Goal: Task Accomplishment & Management: Use online tool/utility

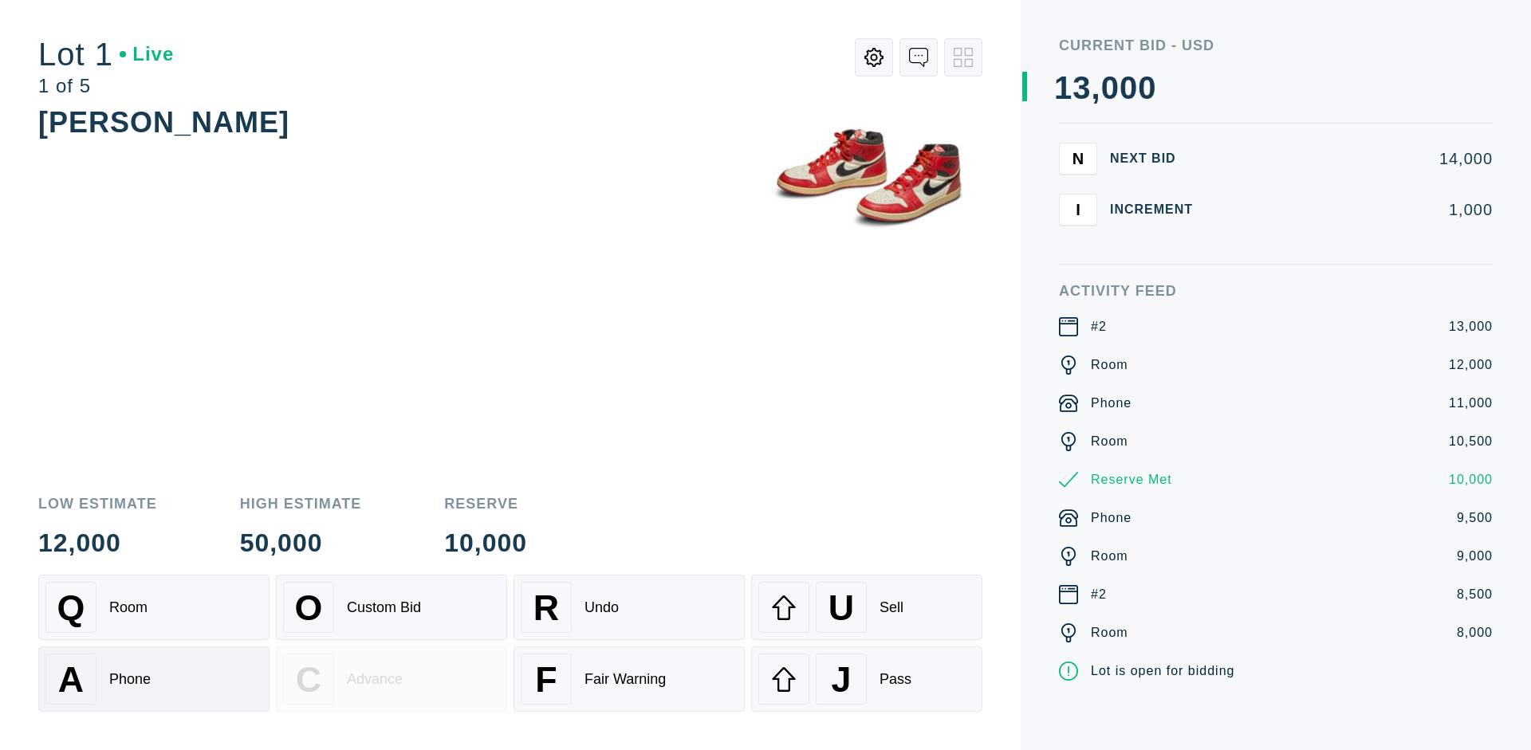
click at [154, 679] on div "A Phone" at bounding box center [153, 679] width 217 height 51
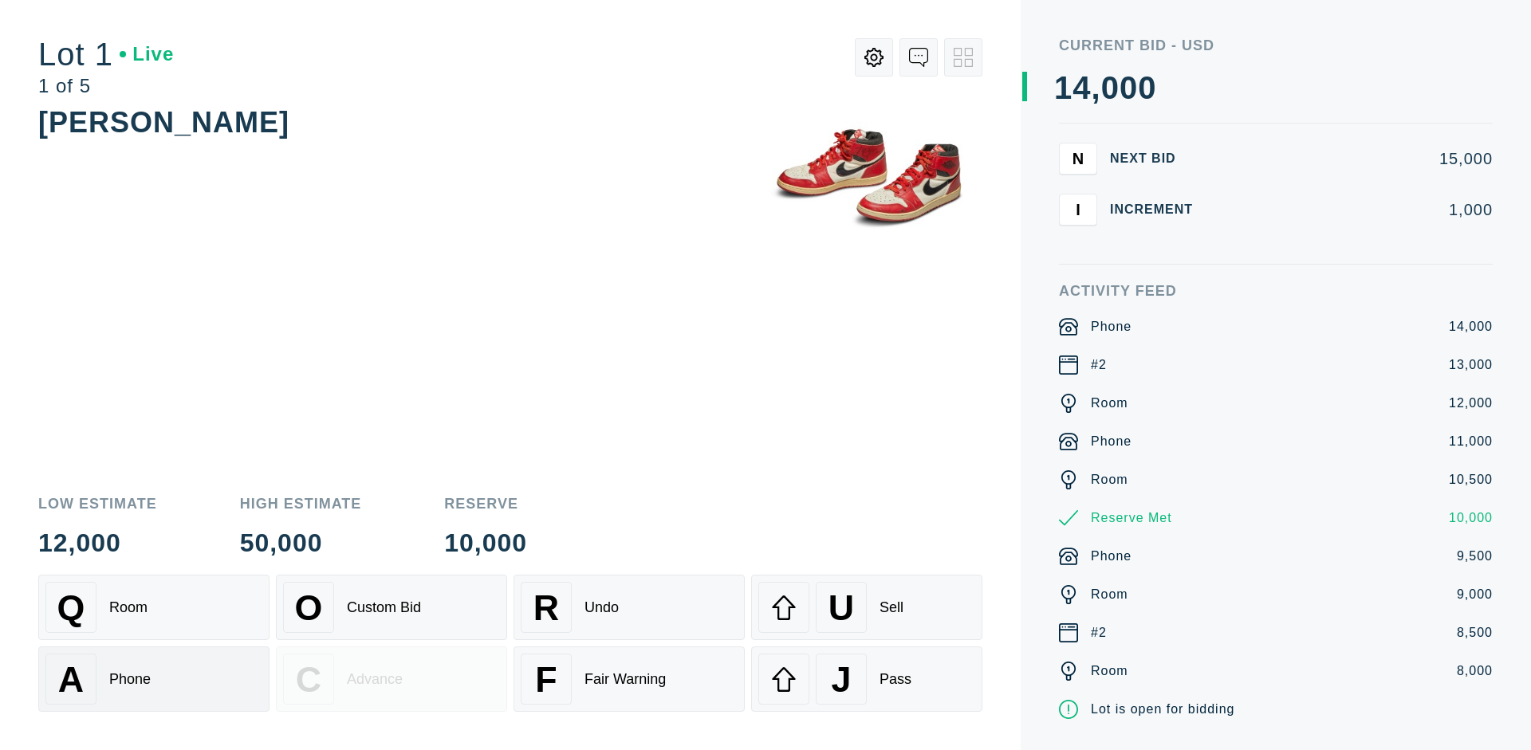
click at [154, 607] on div "Q Room" at bounding box center [153, 607] width 217 height 51
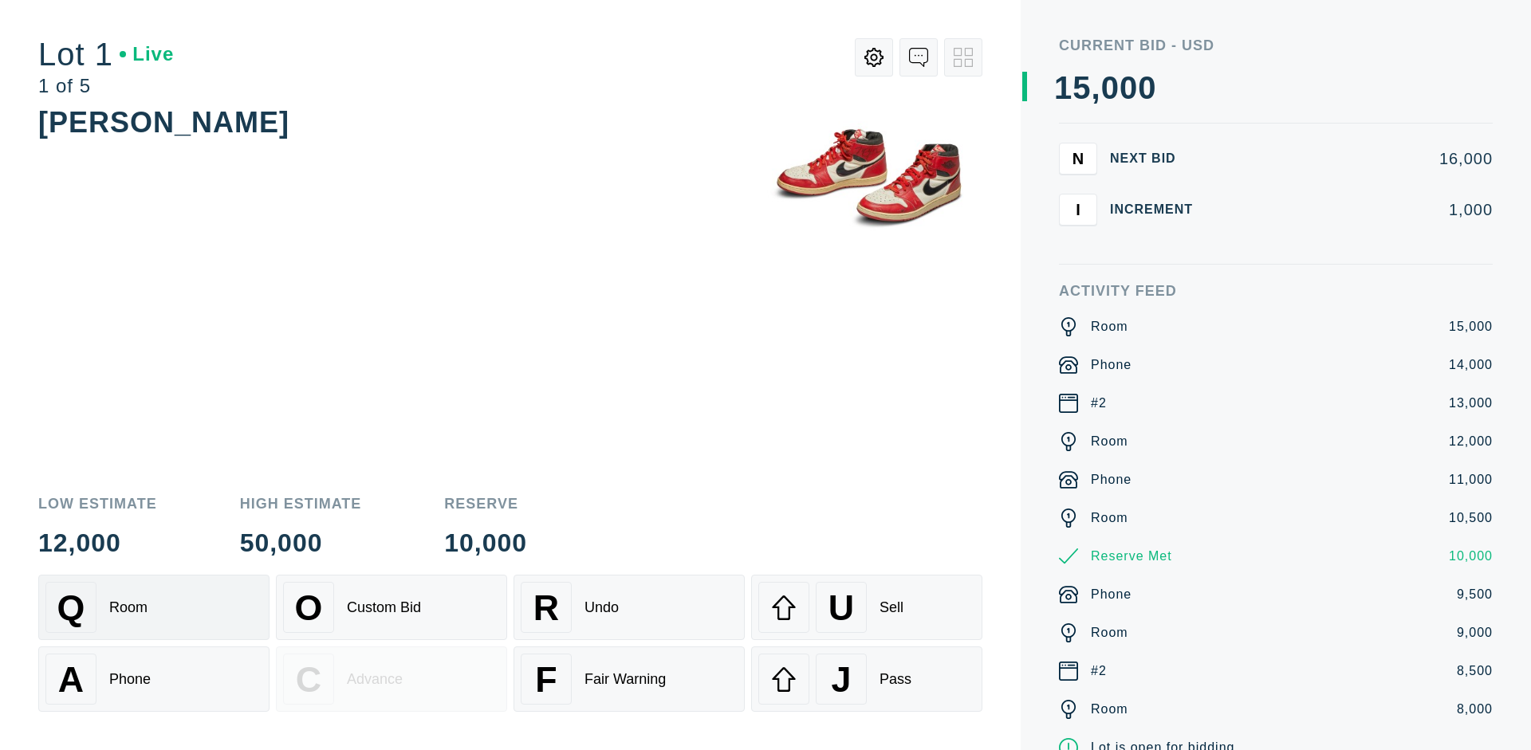
click at [629, 607] on div "R Undo" at bounding box center [629, 607] width 217 height 51
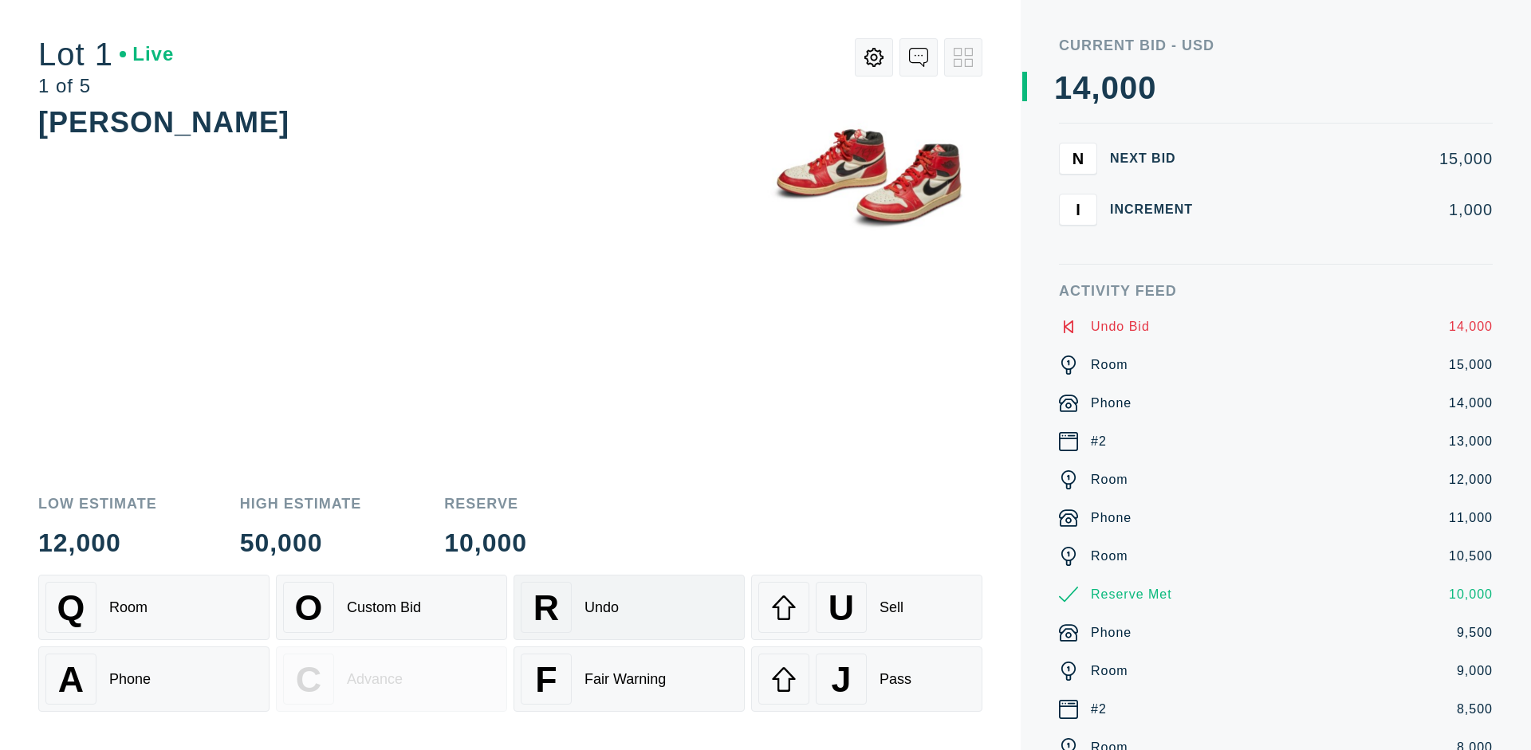
click at [154, 607] on div "Q Room" at bounding box center [153, 607] width 217 height 51
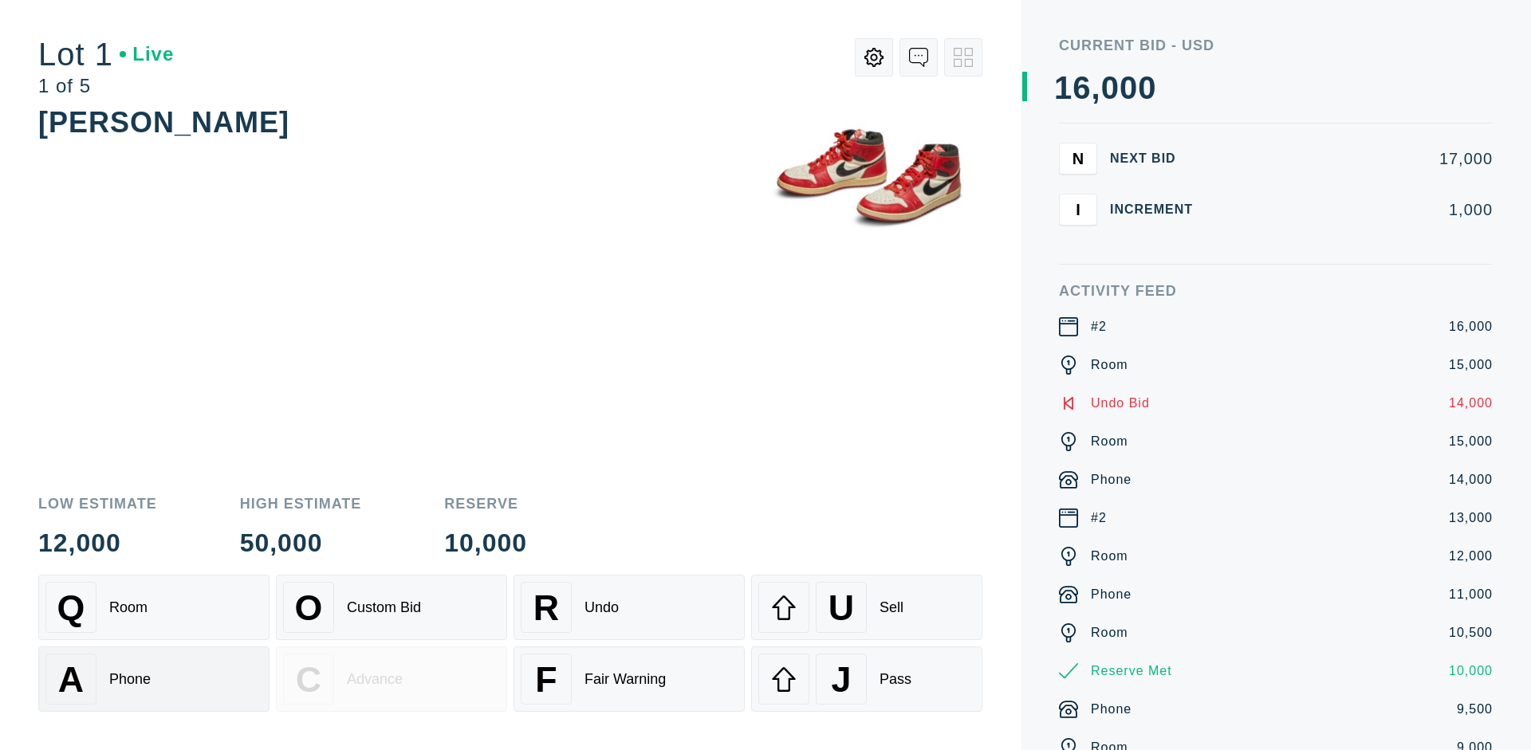
click at [154, 679] on div "A Phone" at bounding box center [153, 679] width 217 height 51
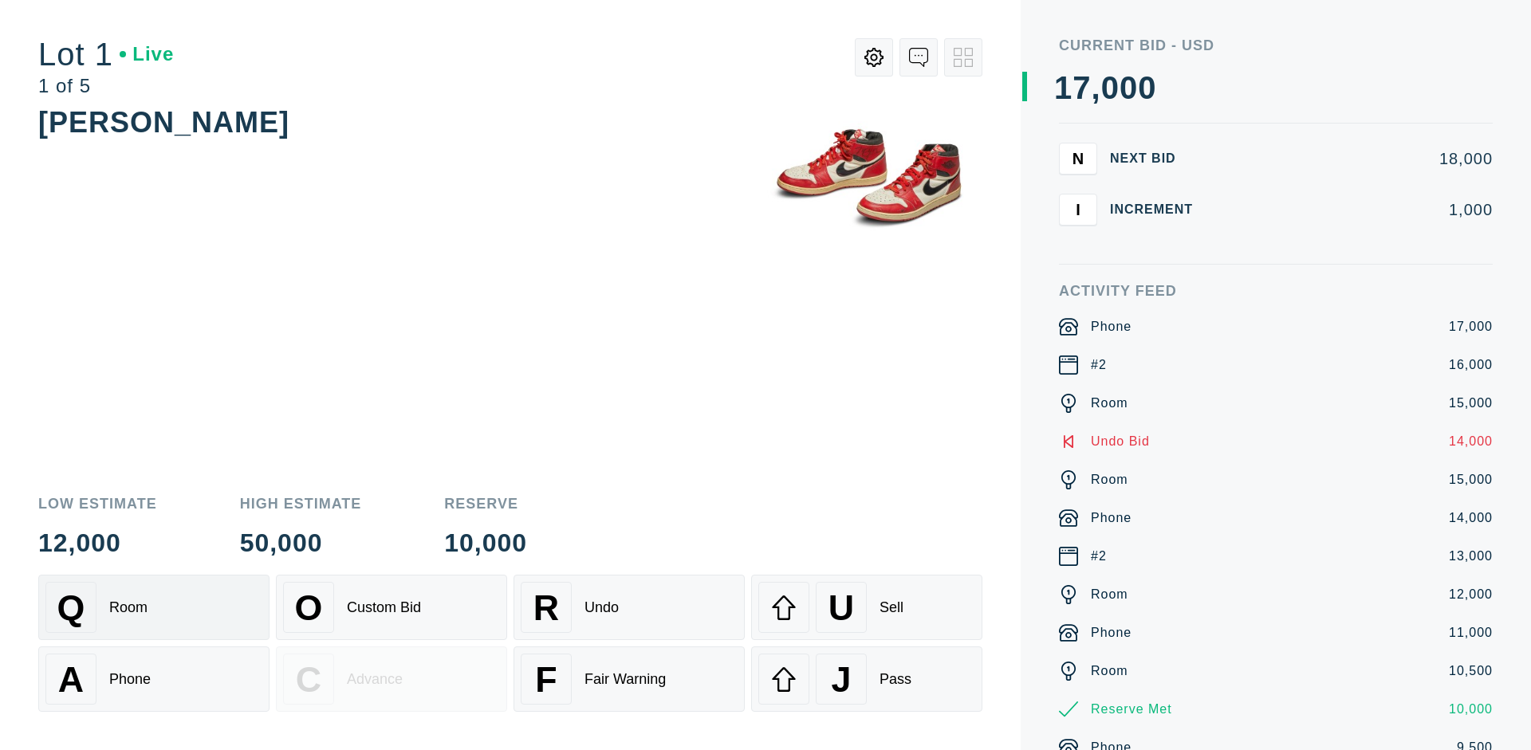
click at [154, 607] on div "Q Room" at bounding box center [153, 607] width 217 height 51
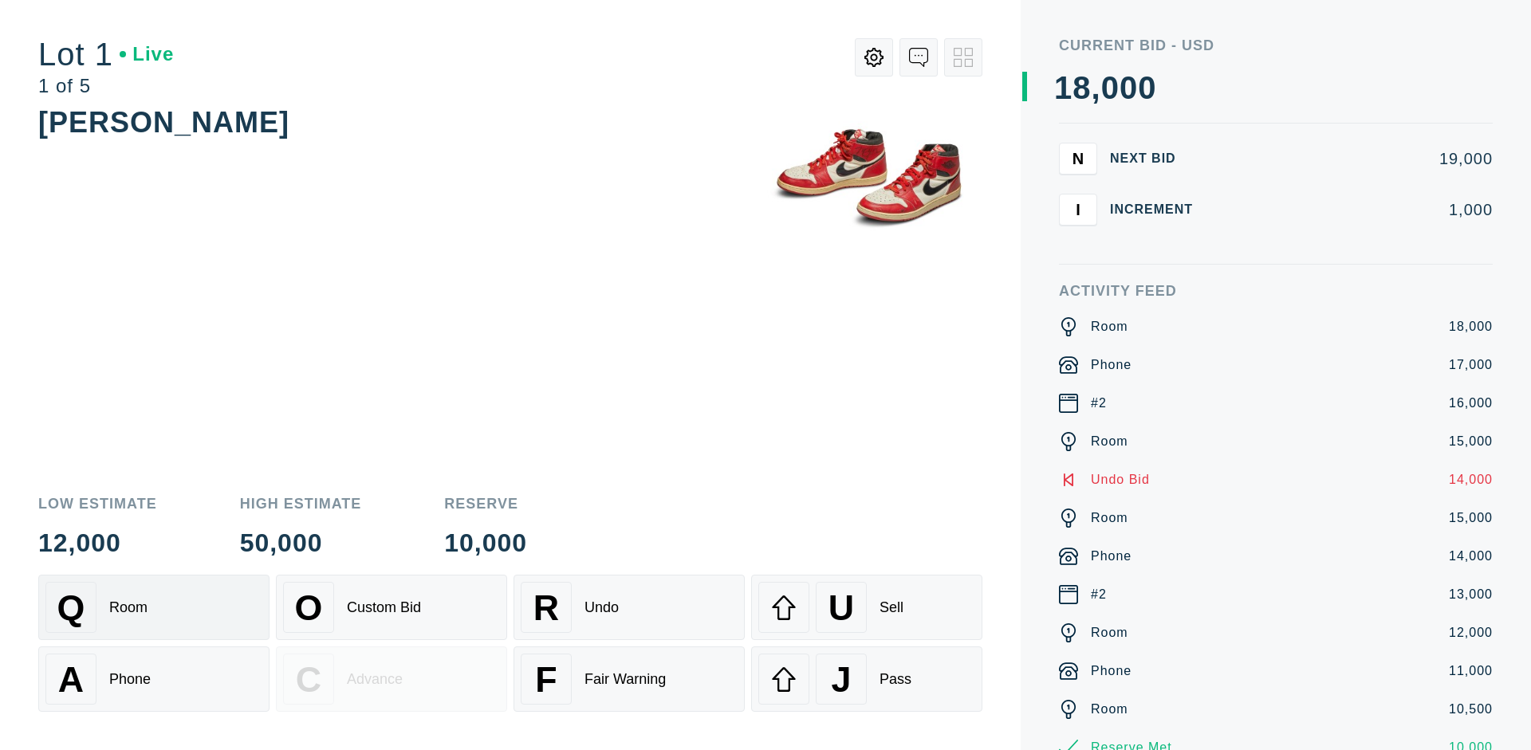
click at [629, 607] on div "R Undo" at bounding box center [629, 607] width 217 height 51
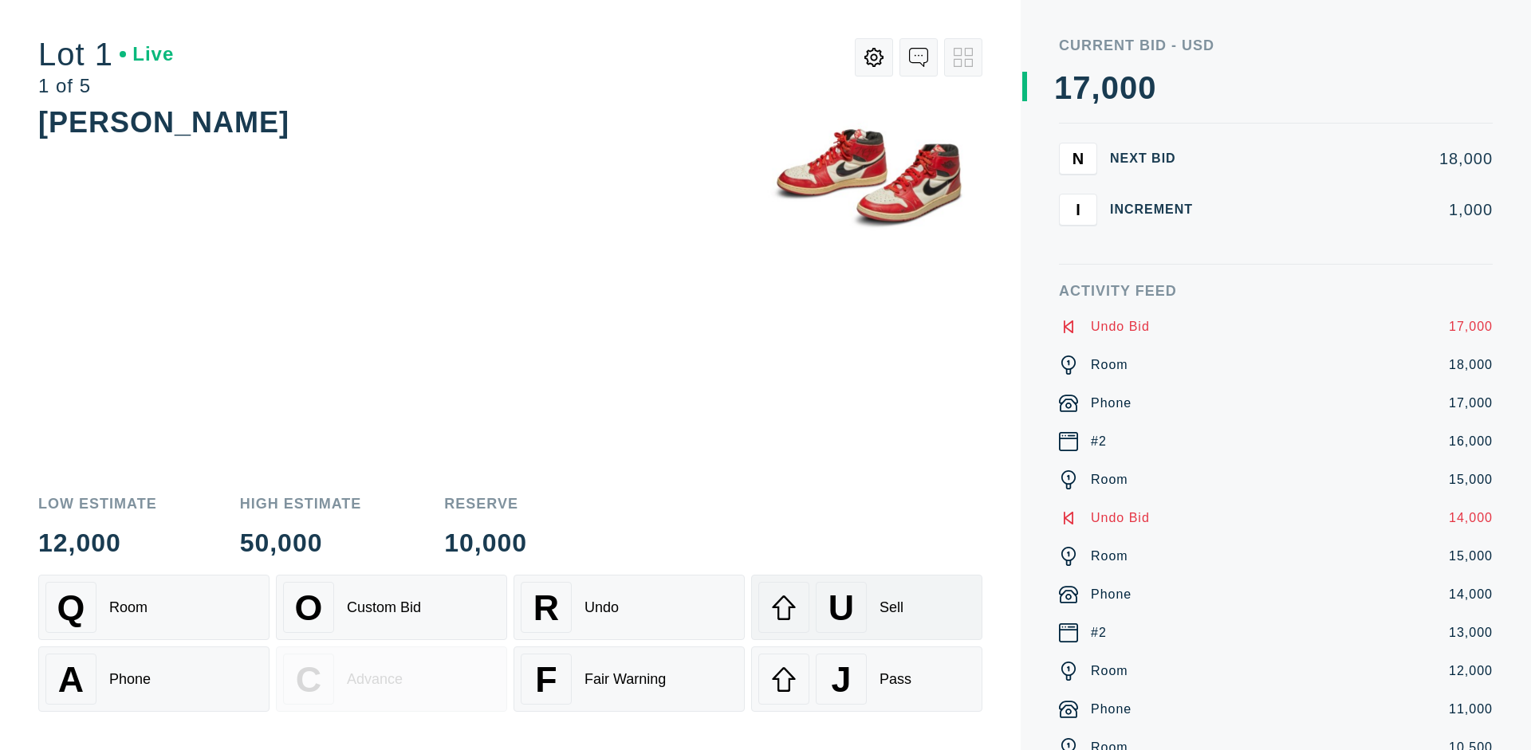
click at [866, 607] on div "U Sell" at bounding box center [866, 607] width 217 height 51
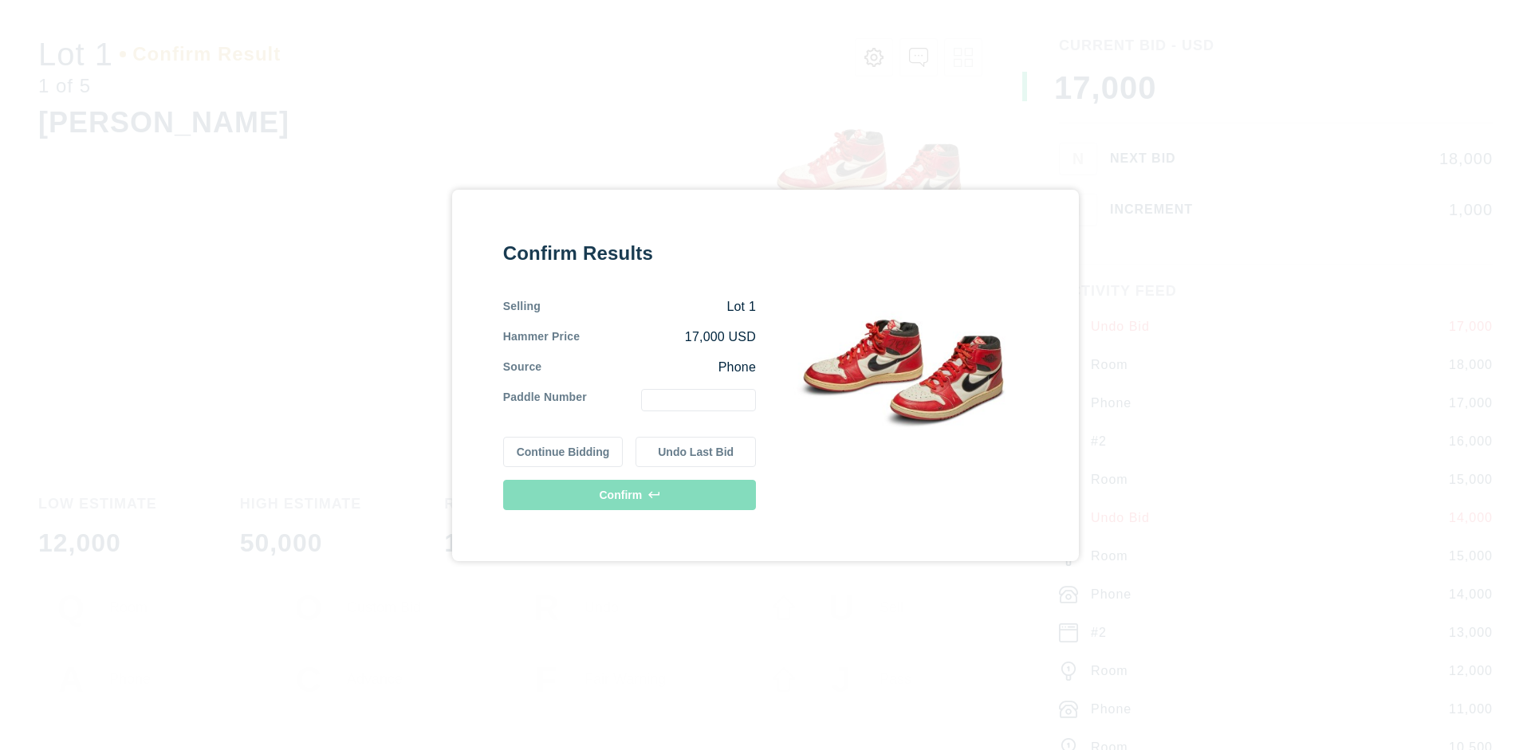
click at [564, 451] on button "Continue Bidding" at bounding box center [563, 452] width 120 height 30
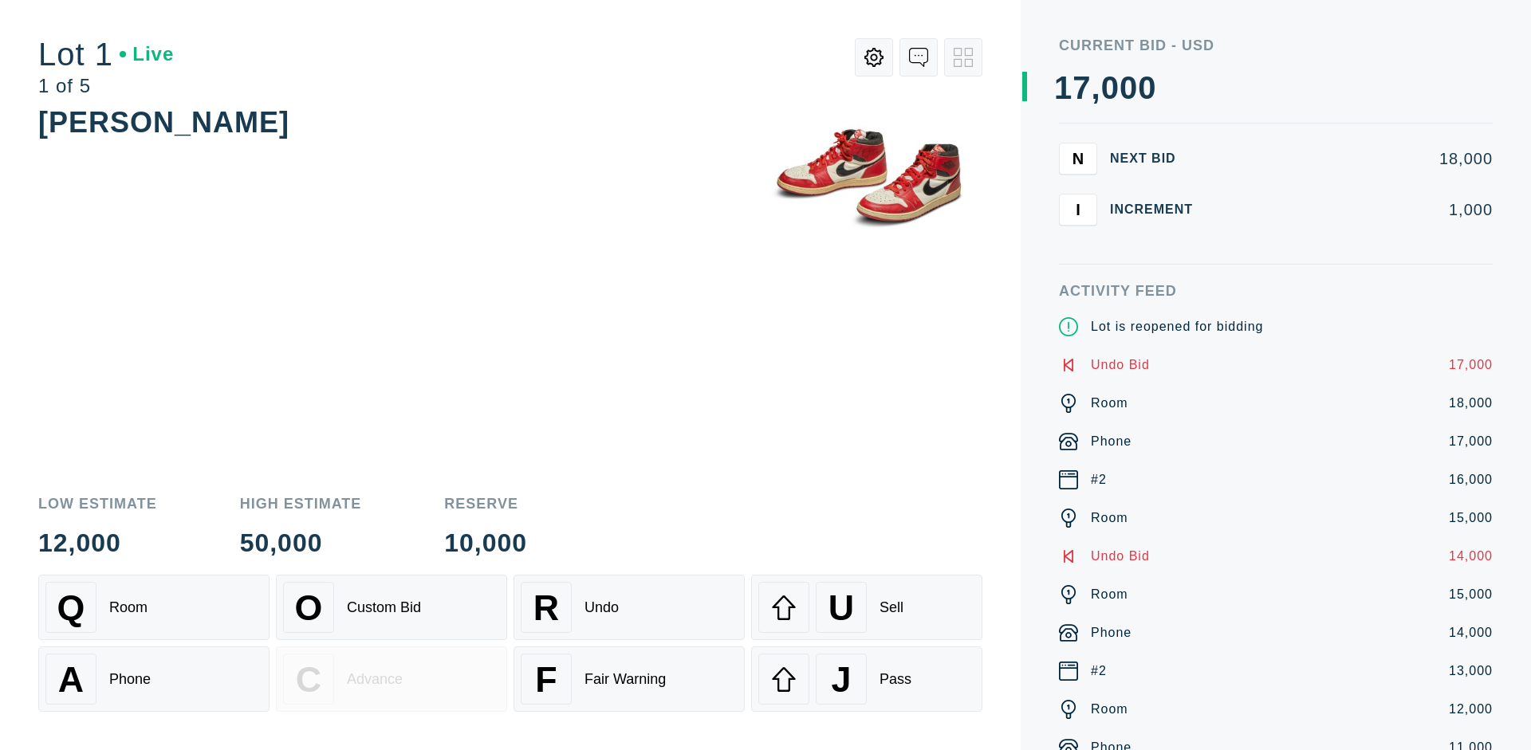
click at [866, 607] on div "U Sell" at bounding box center [866, 607] width 217 height 51
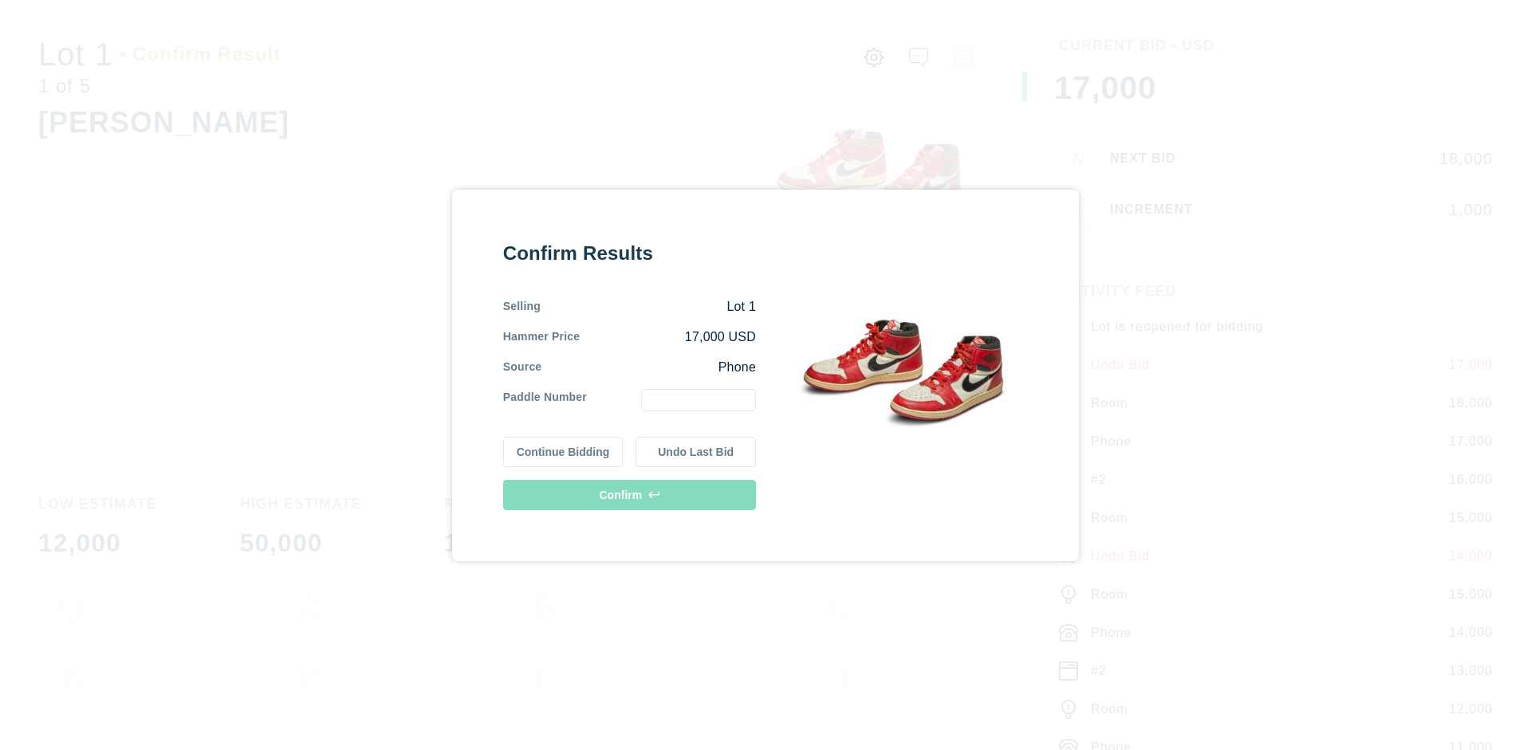
click at [696, 451] on button "Undo Last Bid" at bounding box center [695, 452] width 120 height 30
click at [564, 449] on button "Continue Bidding" at bounding box center [563, 449] width 120 height 30
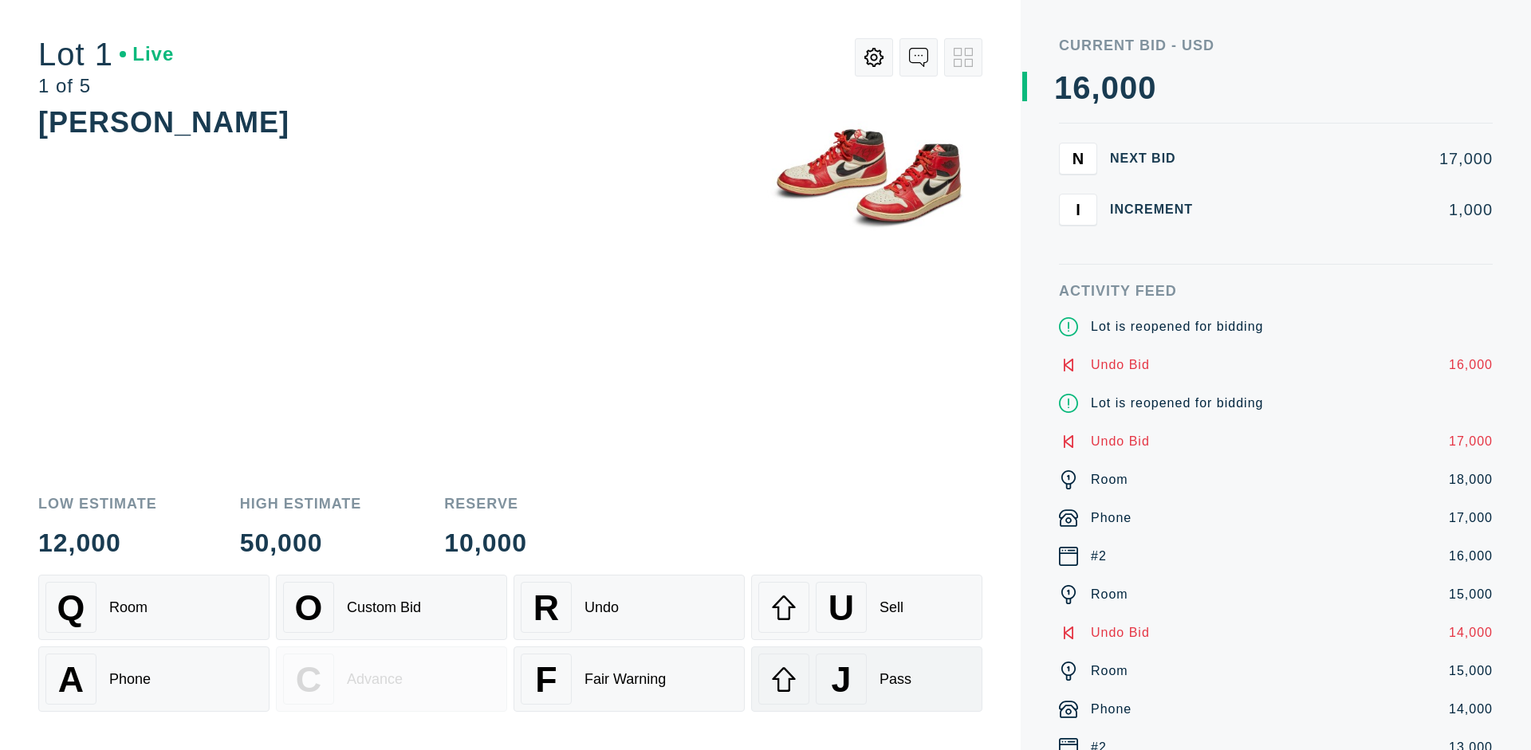
click at [866, 679] on div "J Pass" at bounding box center [866, 679] width 217 height 51
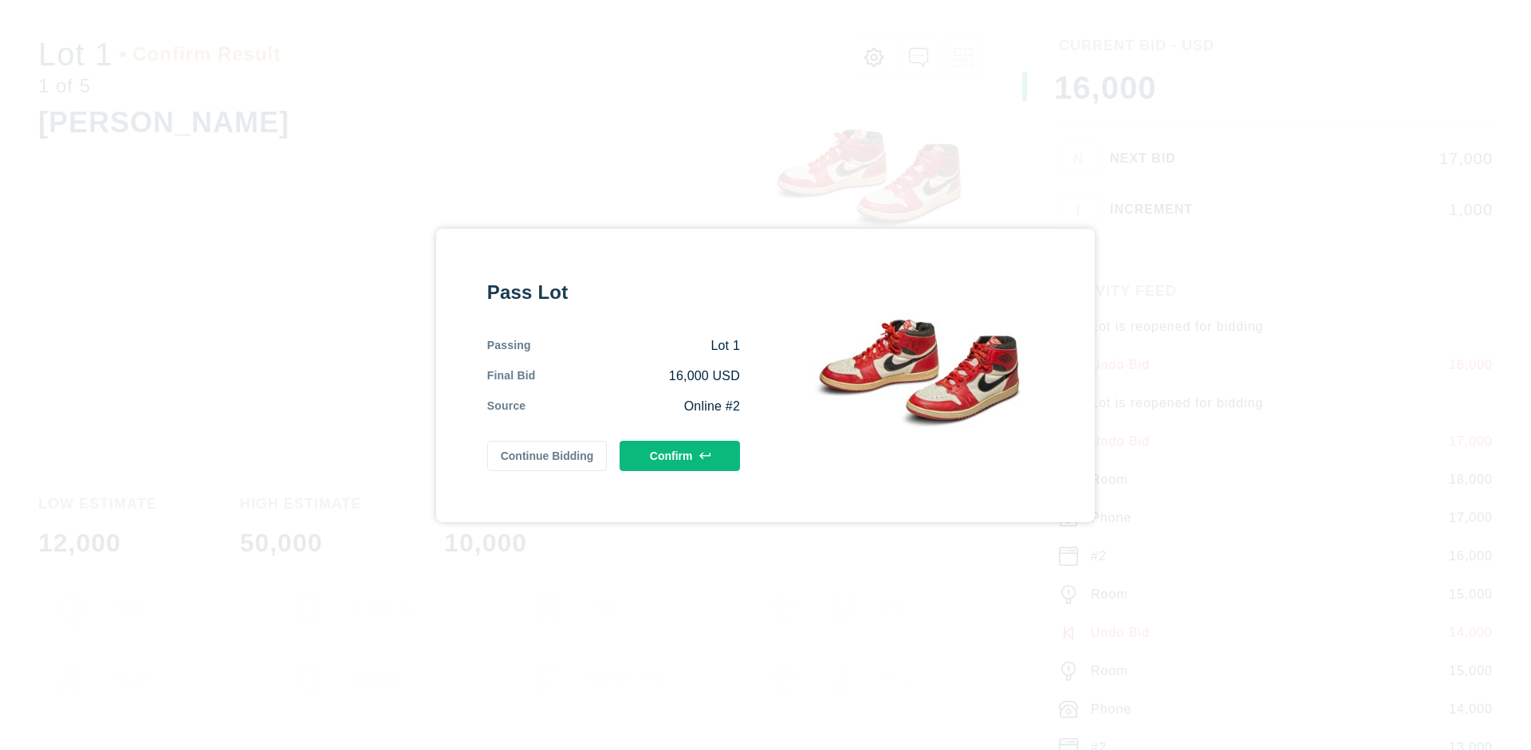
click at [680, 455] on button "Confirm" at bounding box center [679, 456] width 120 height 30
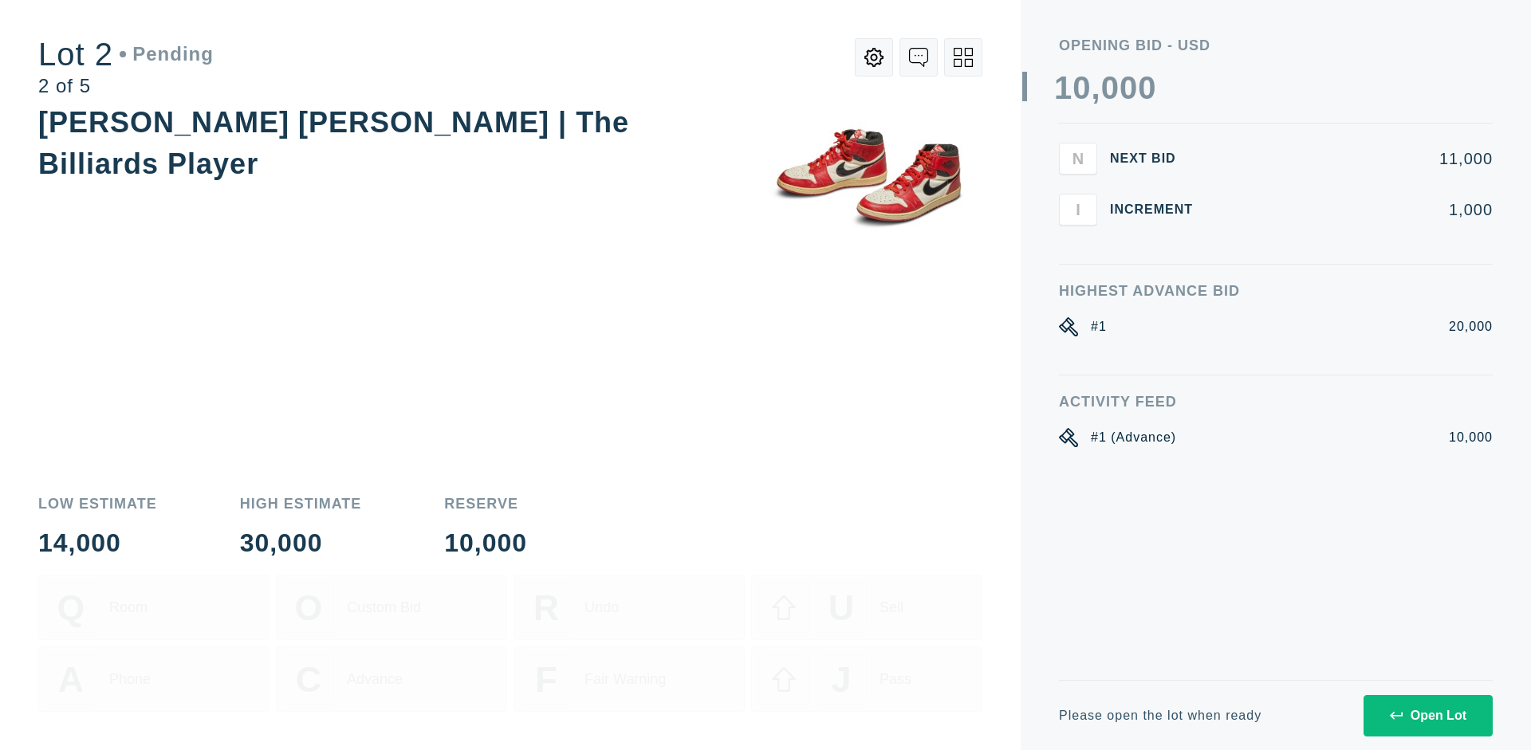
click at [1427, 715] on div "Open Lot" at bounding box center [1427, 716] width 77 height 14
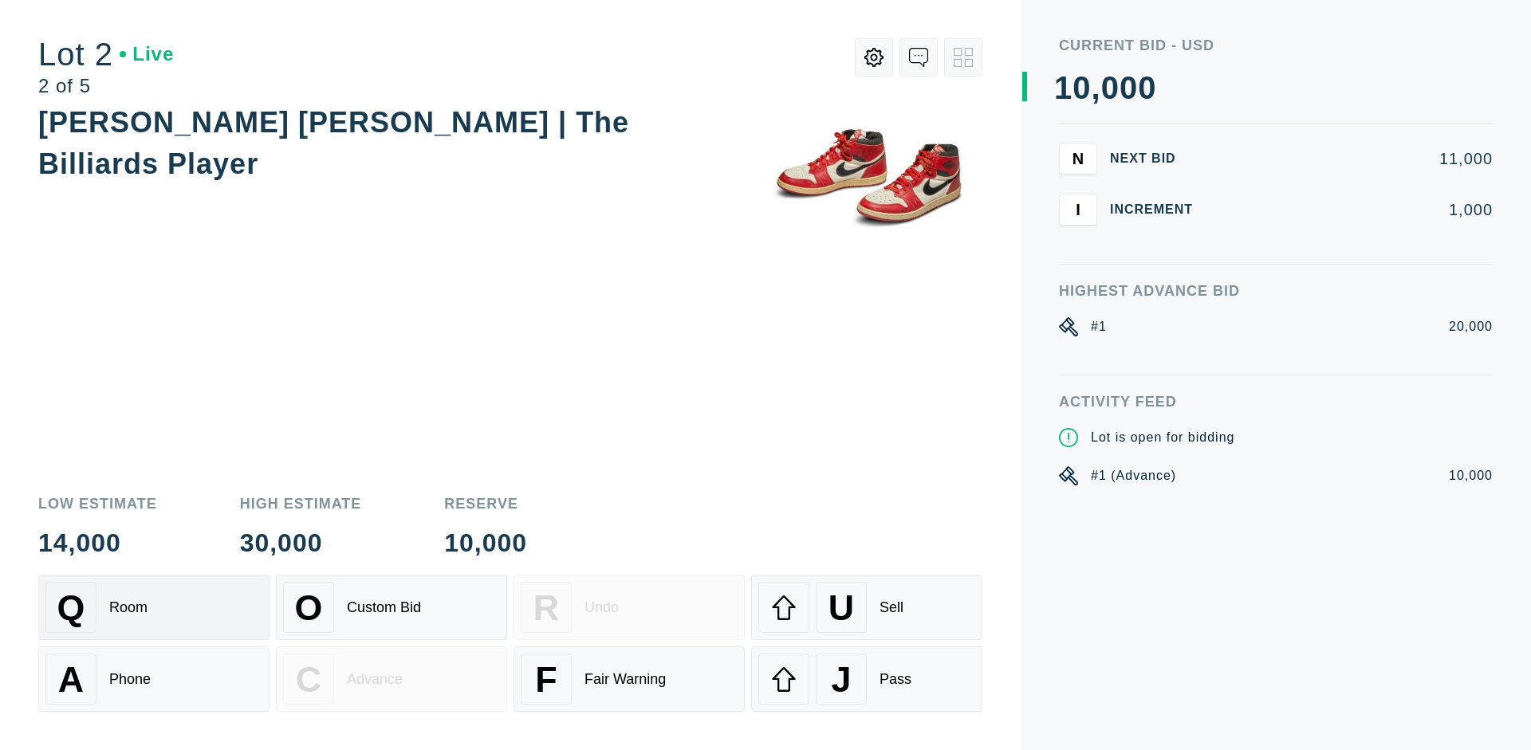
click at [154, 607] on div "Q Room" at bounding box center [153, 607] width 217 height 51
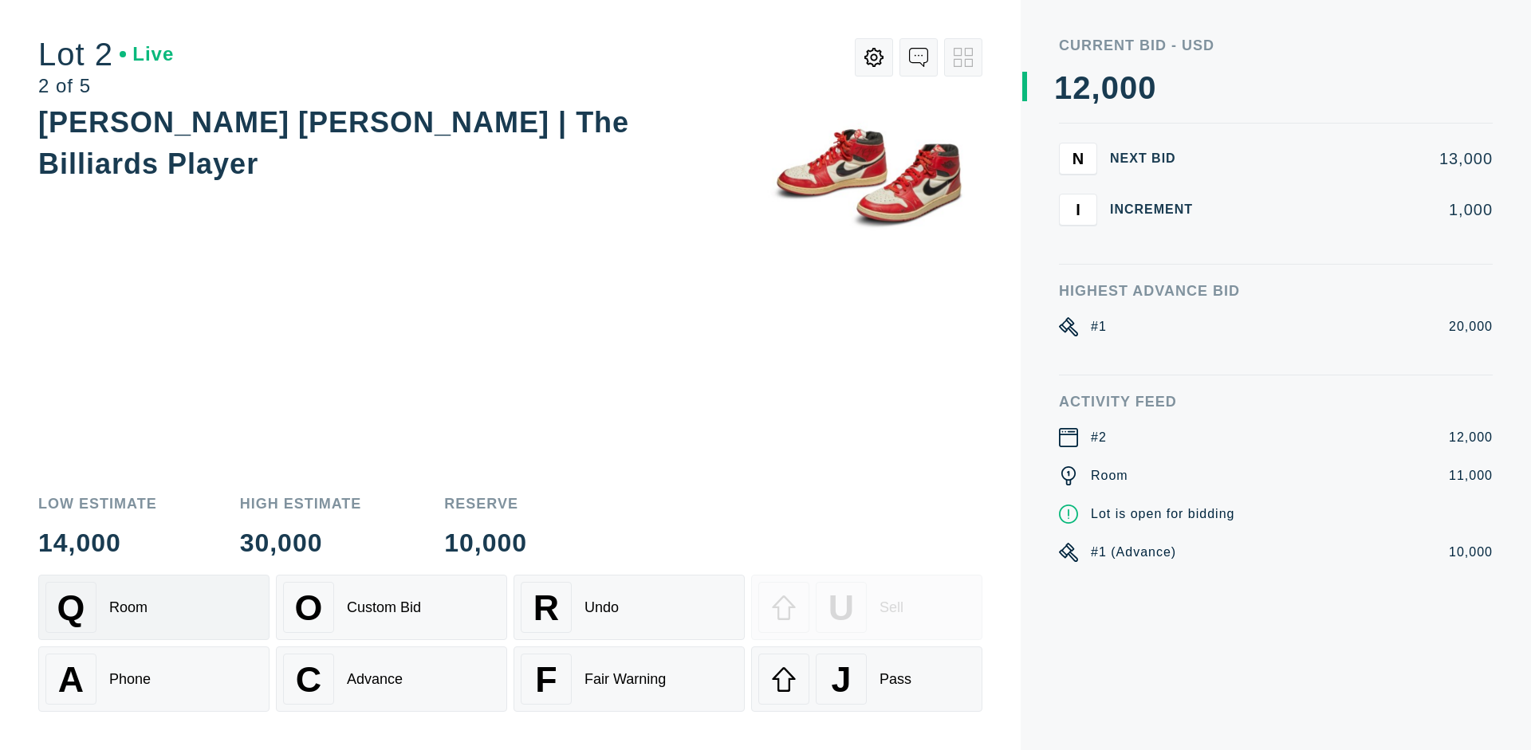
click at [391, 679] on div "Advance" at bounding box center [375, 679] width 56 height 17
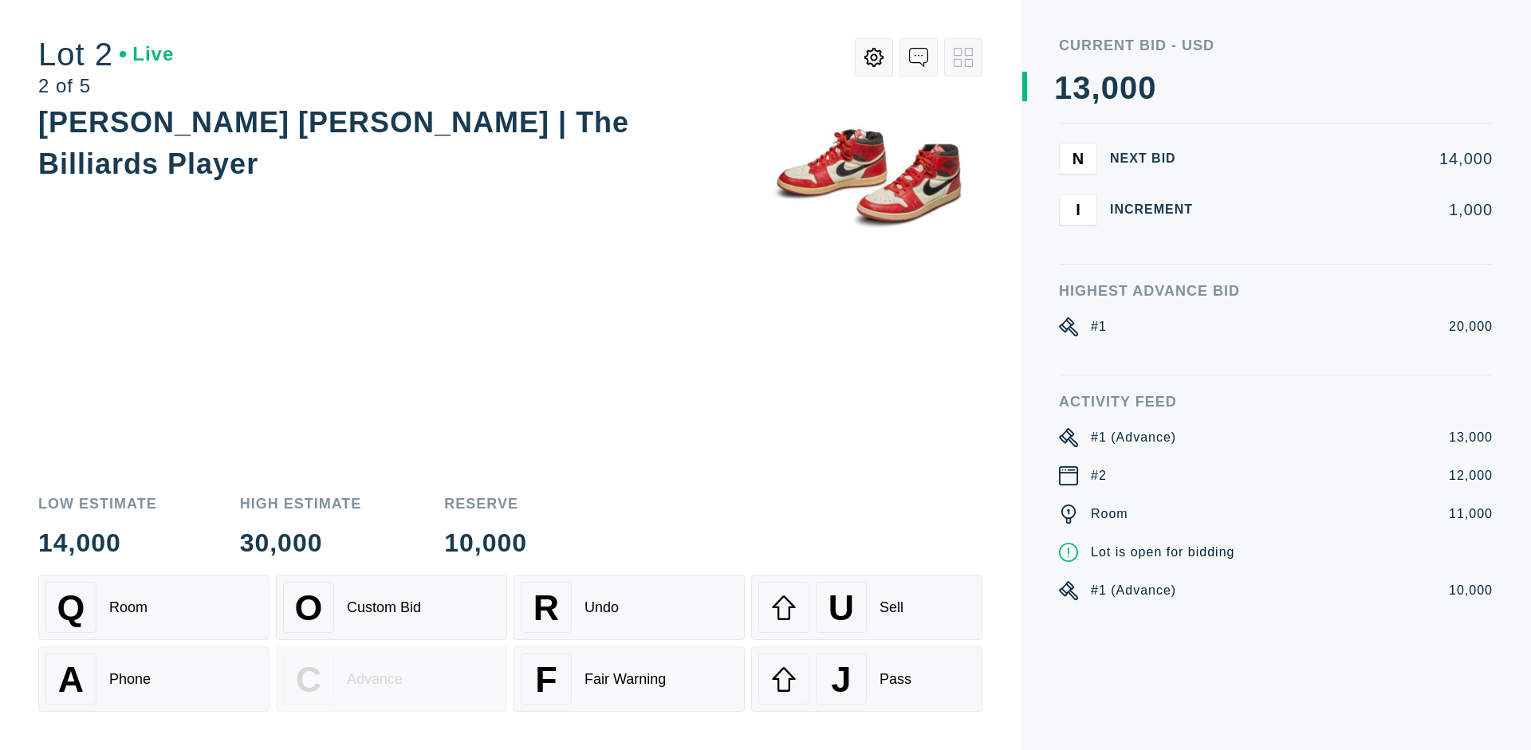
click at [866, 607] on div "U Sell" at bounding box center [866, 607] width 217 height 51
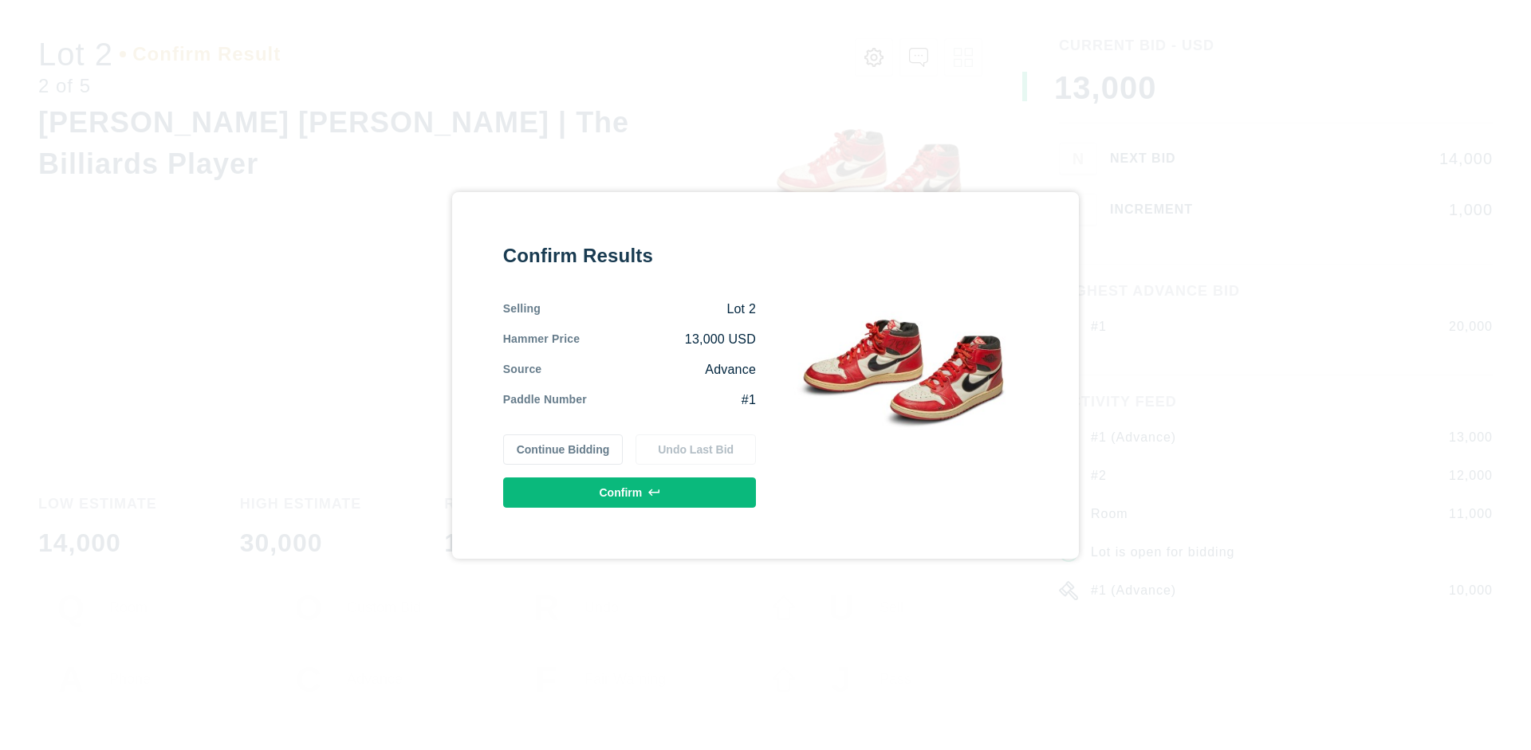
click at [630, 492] on button "Confirm" at bounding box center [629, 492] width 253 height 30
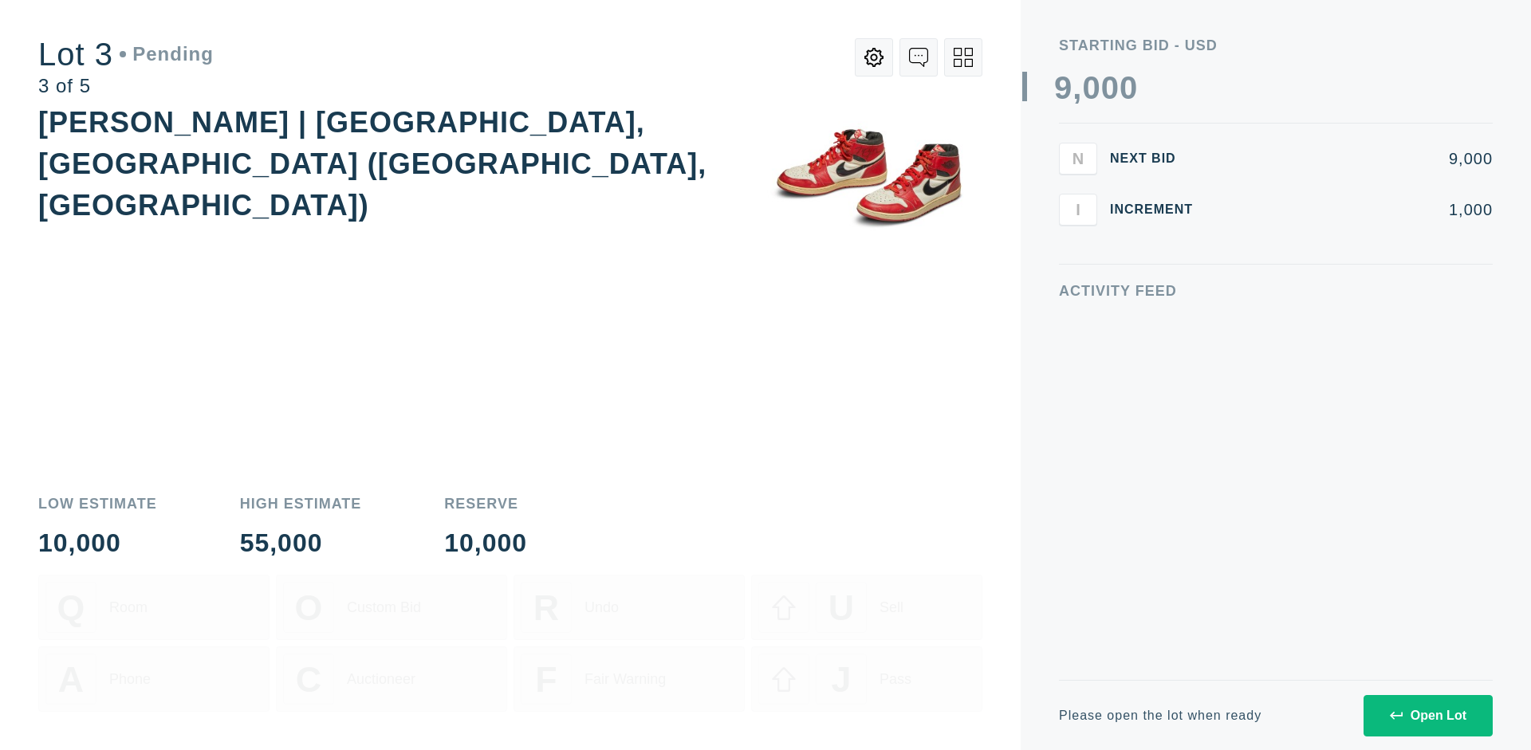
click at [1427, 715] on div "Open Lot" at bounding box center [1427, 716] width 77 height 14
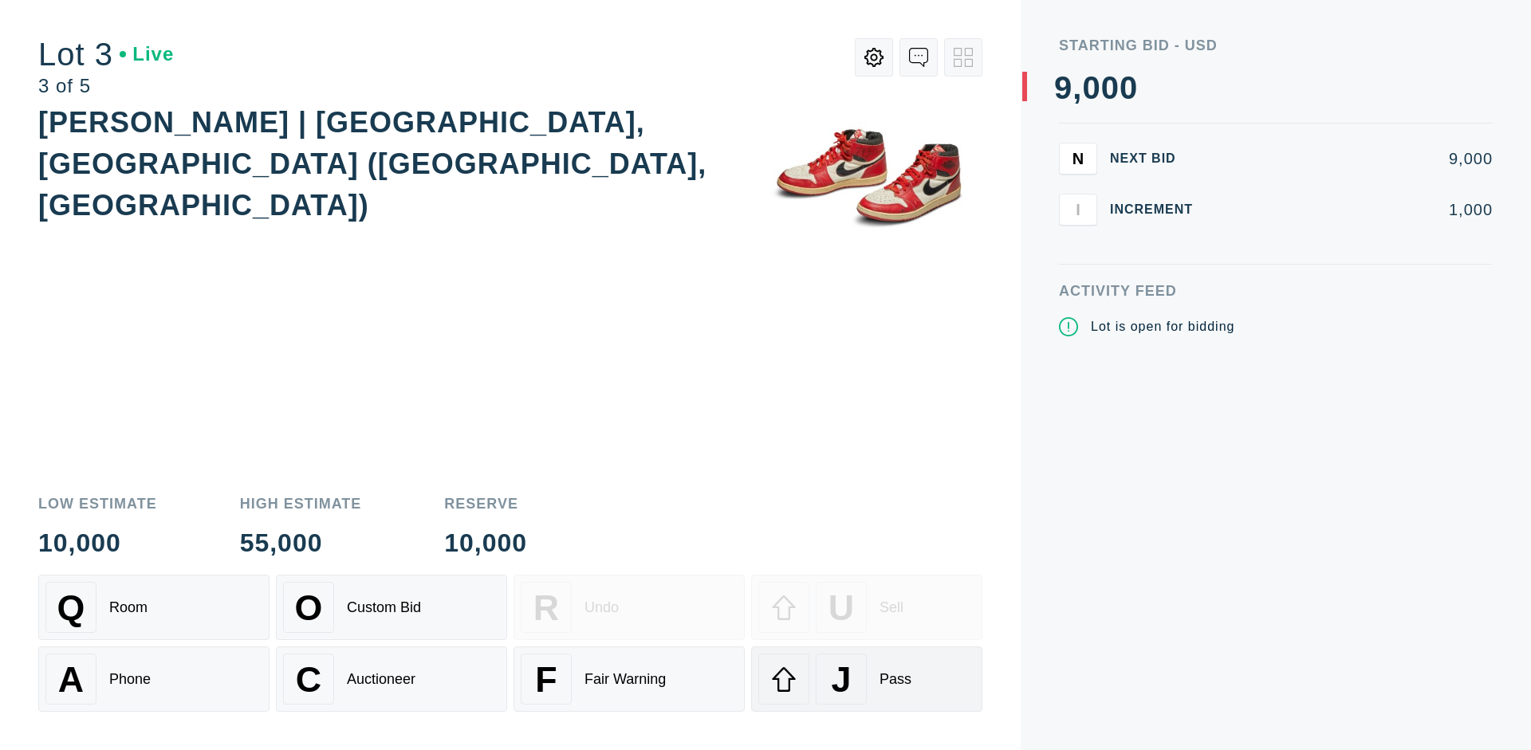
click at [866, 679] on div "J Pass" at bounding box center [866, 679] width 217 height 51
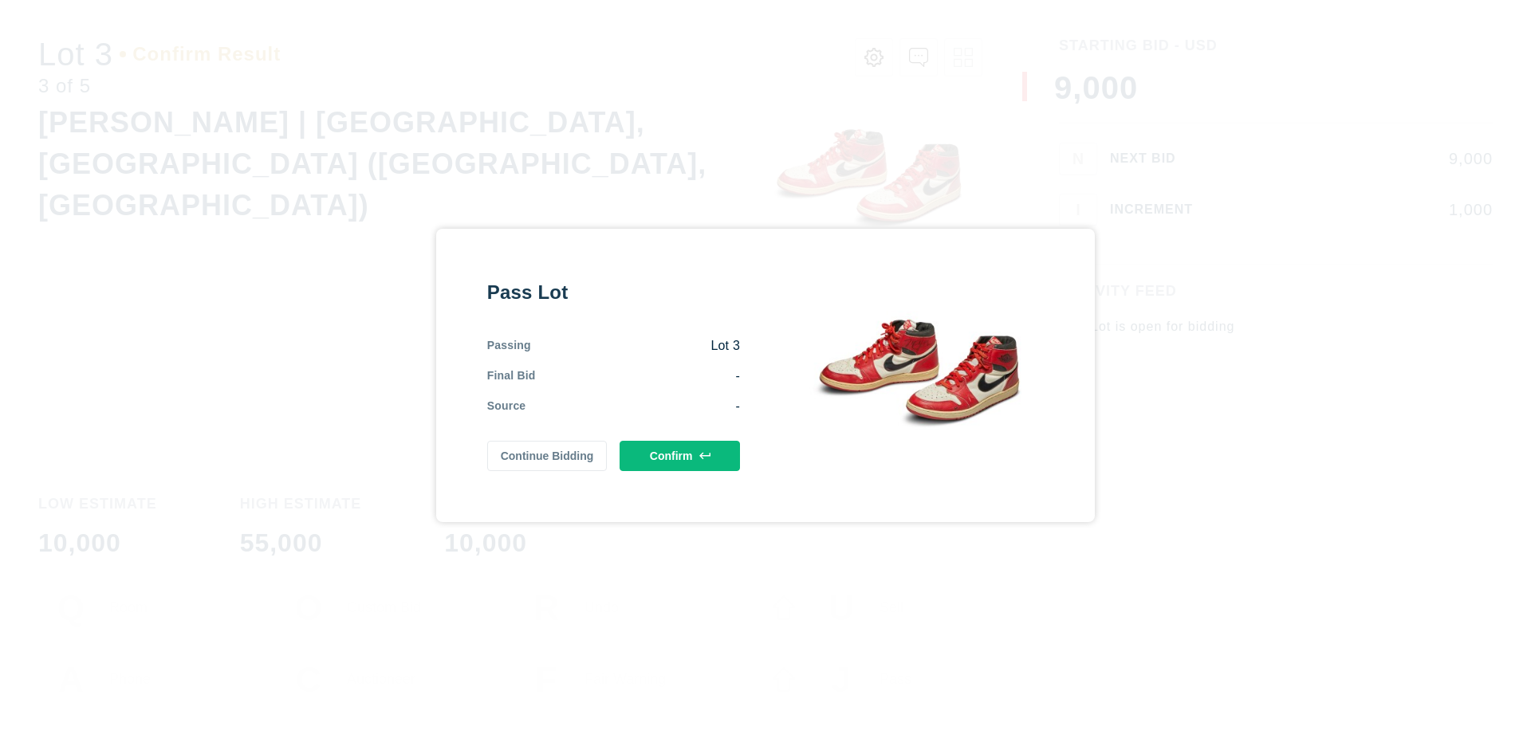
click at [680, 455] on button "Confirm" at bounding box center [679, 456] width 120 height 30
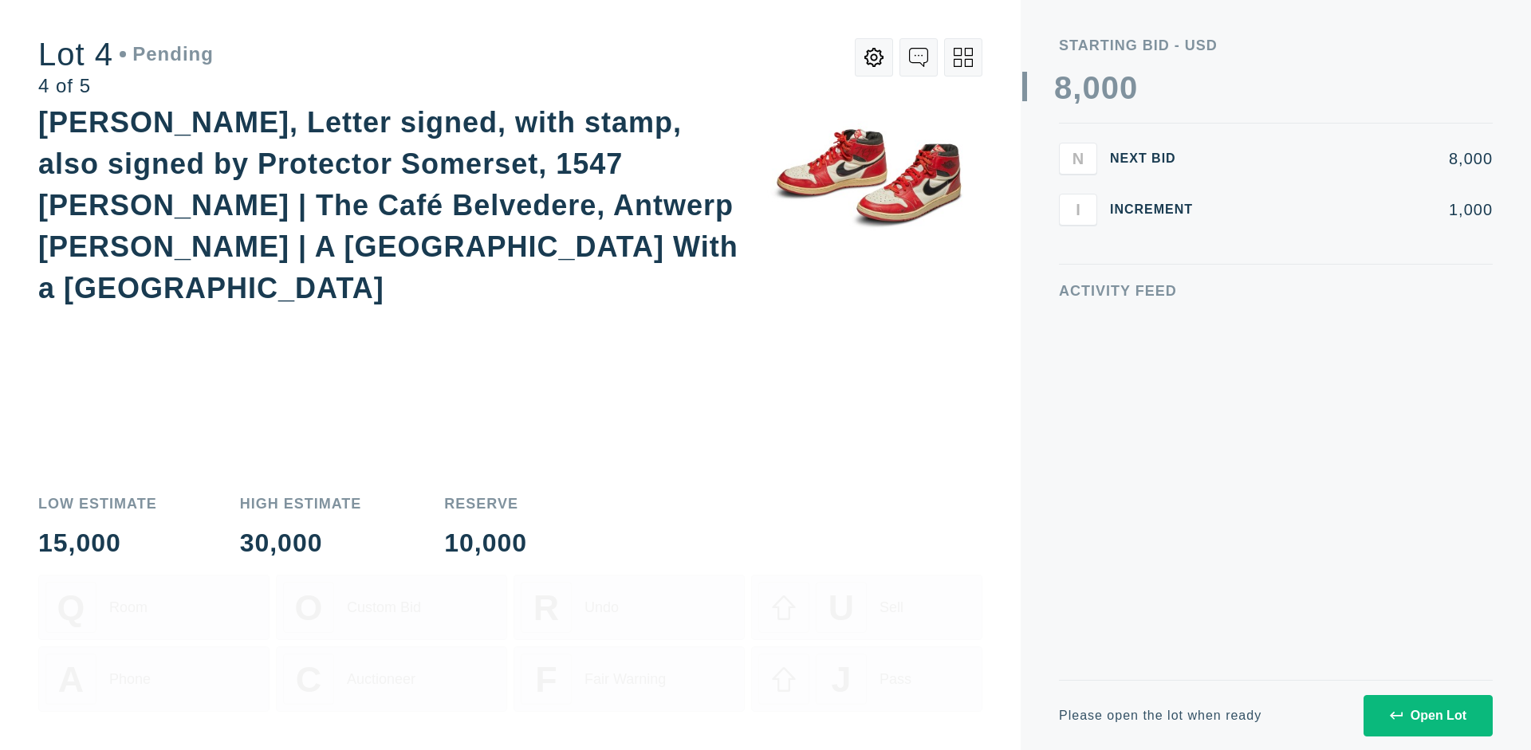
click at [1427, 715] on div "Open Lot" at bounding box center [1427, 716] width 77 height 14
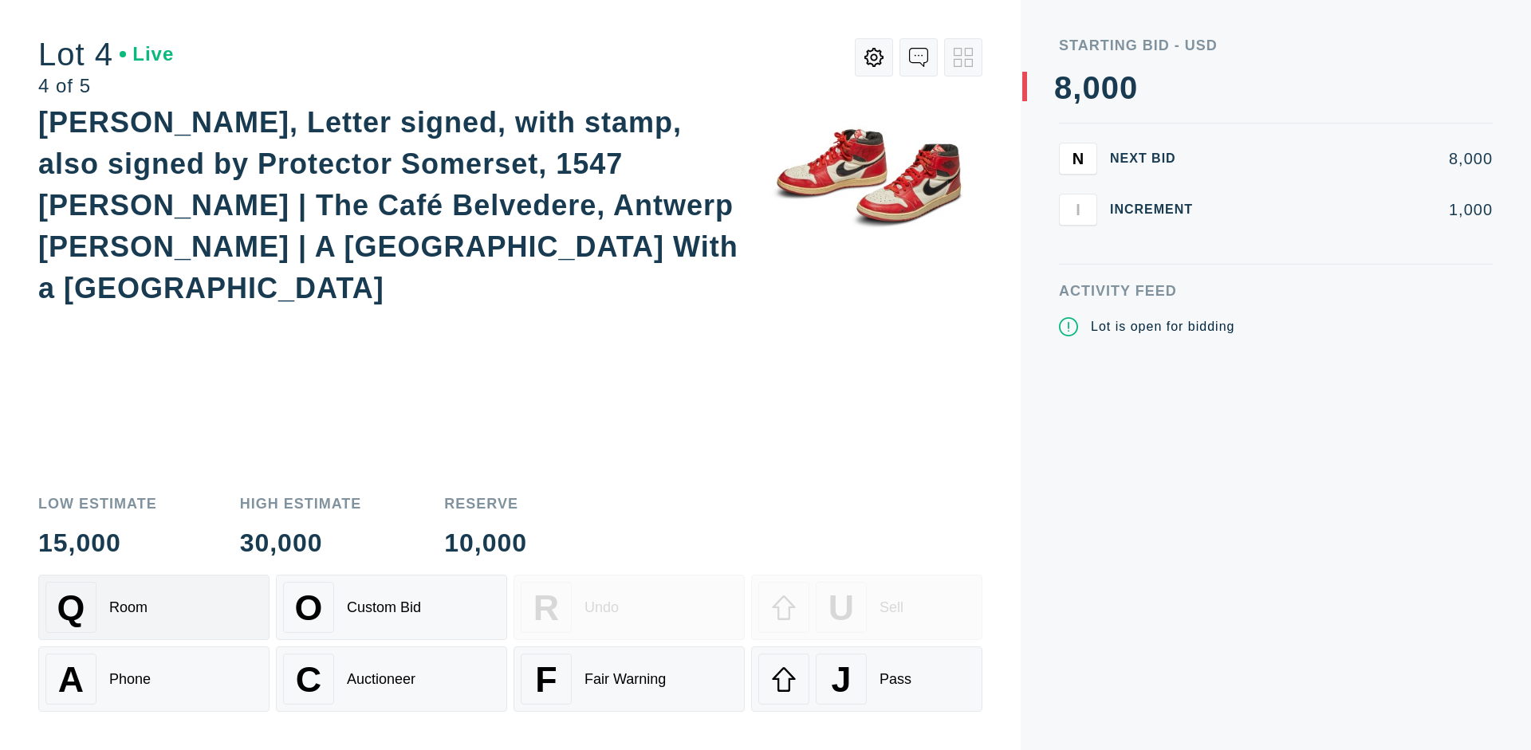
click at [154, 607] on div "Q Room" at bounding box center [153, 607] width 217 height 51
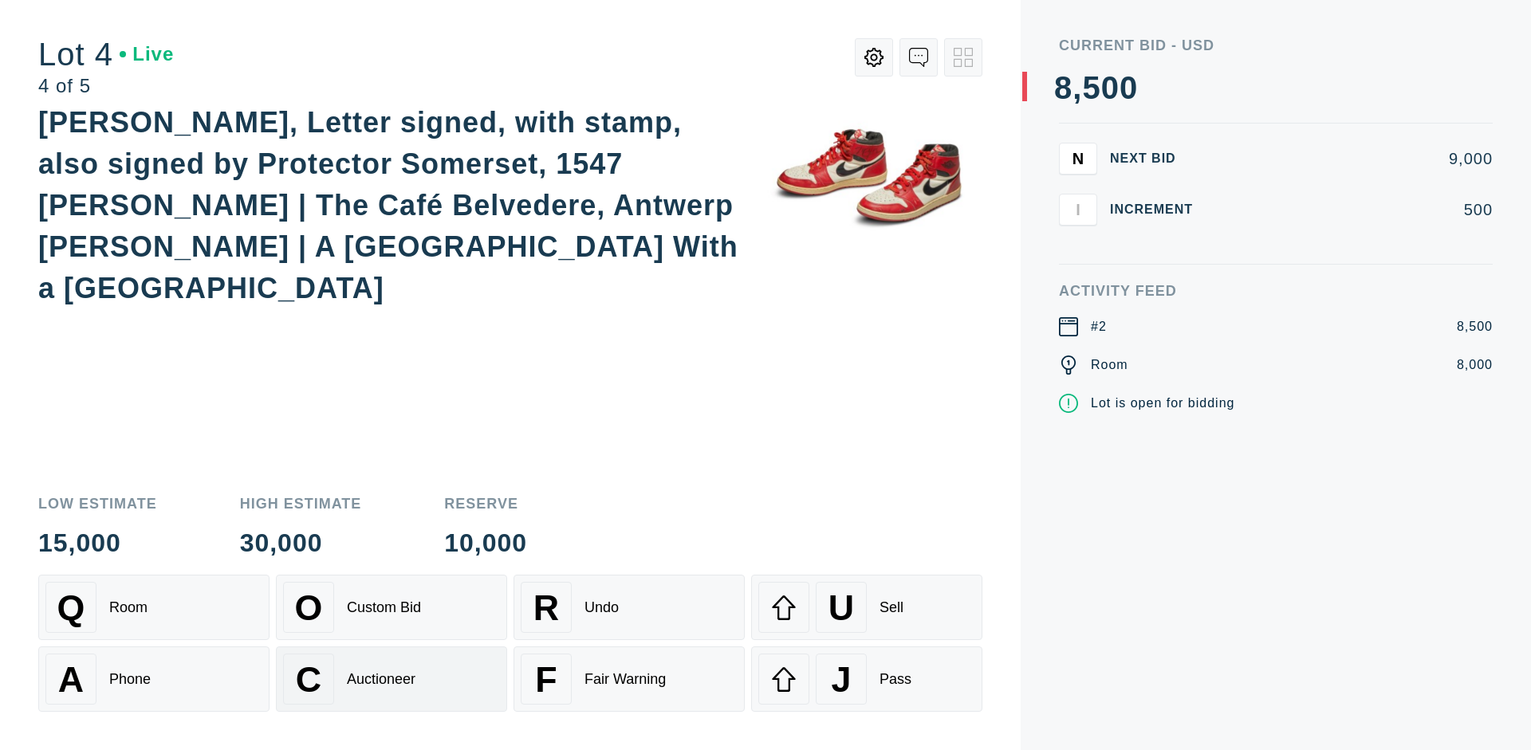
click at [391, 679] on div "Auctioneer" at bounding box center [381, 679] width 69 height 17
click at [866, 679] on div "J Pass" at bounding box center [866, 679] width 217 height 51
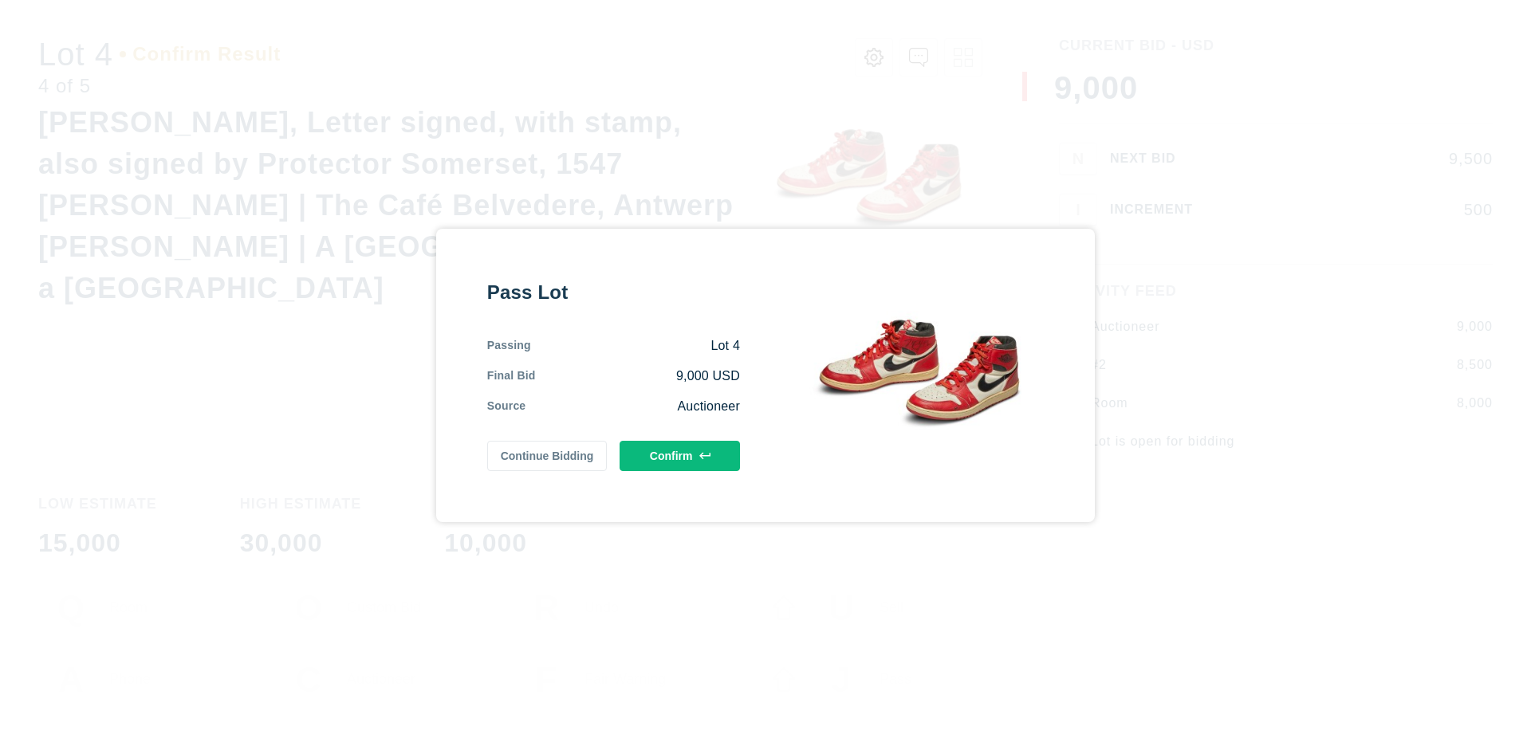
click at [680, 455] on button "Confirm" at bounding box center [679, 456] width 120 height 30
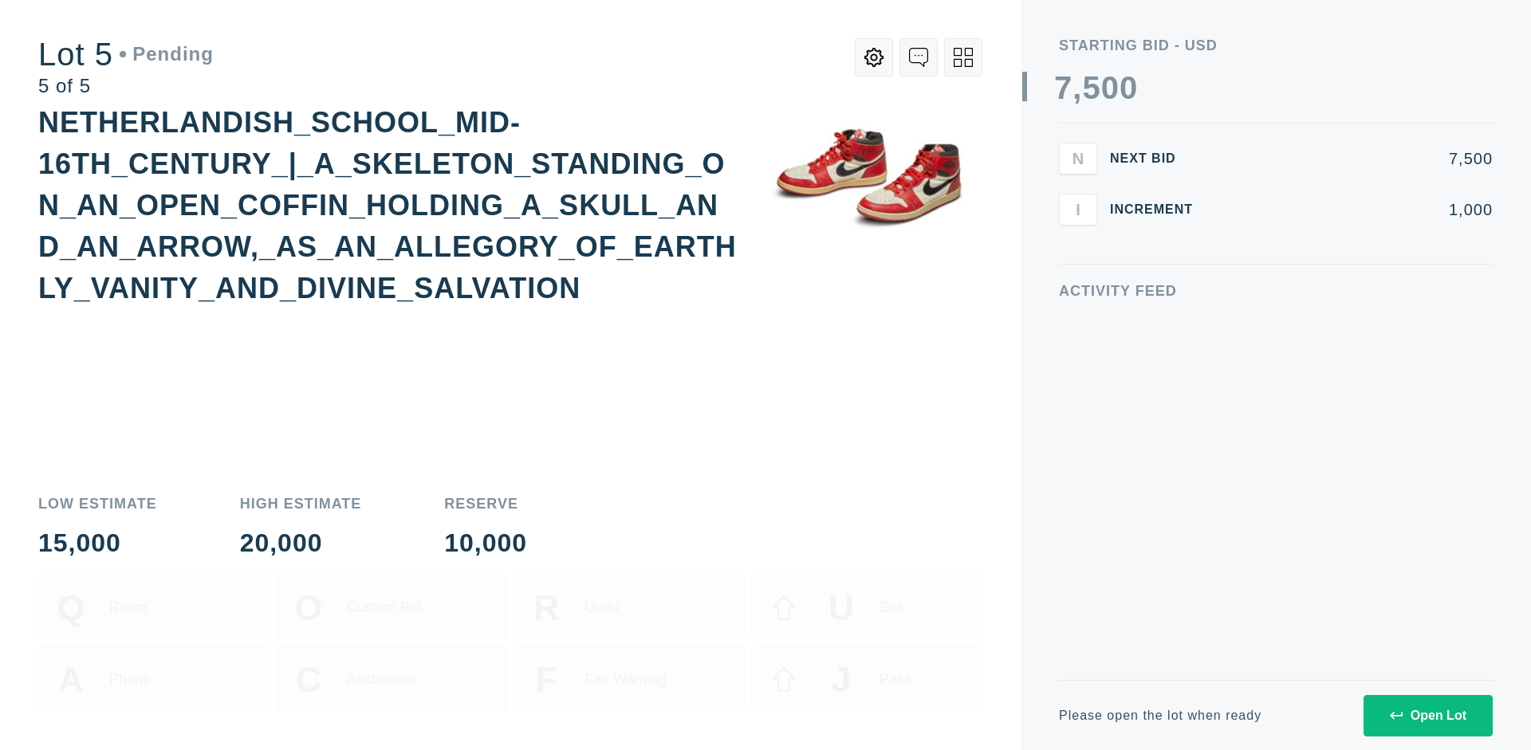
click at [1427, 715] on div "Open Lot" at bounding box center [1427, 716] width 77 height 14
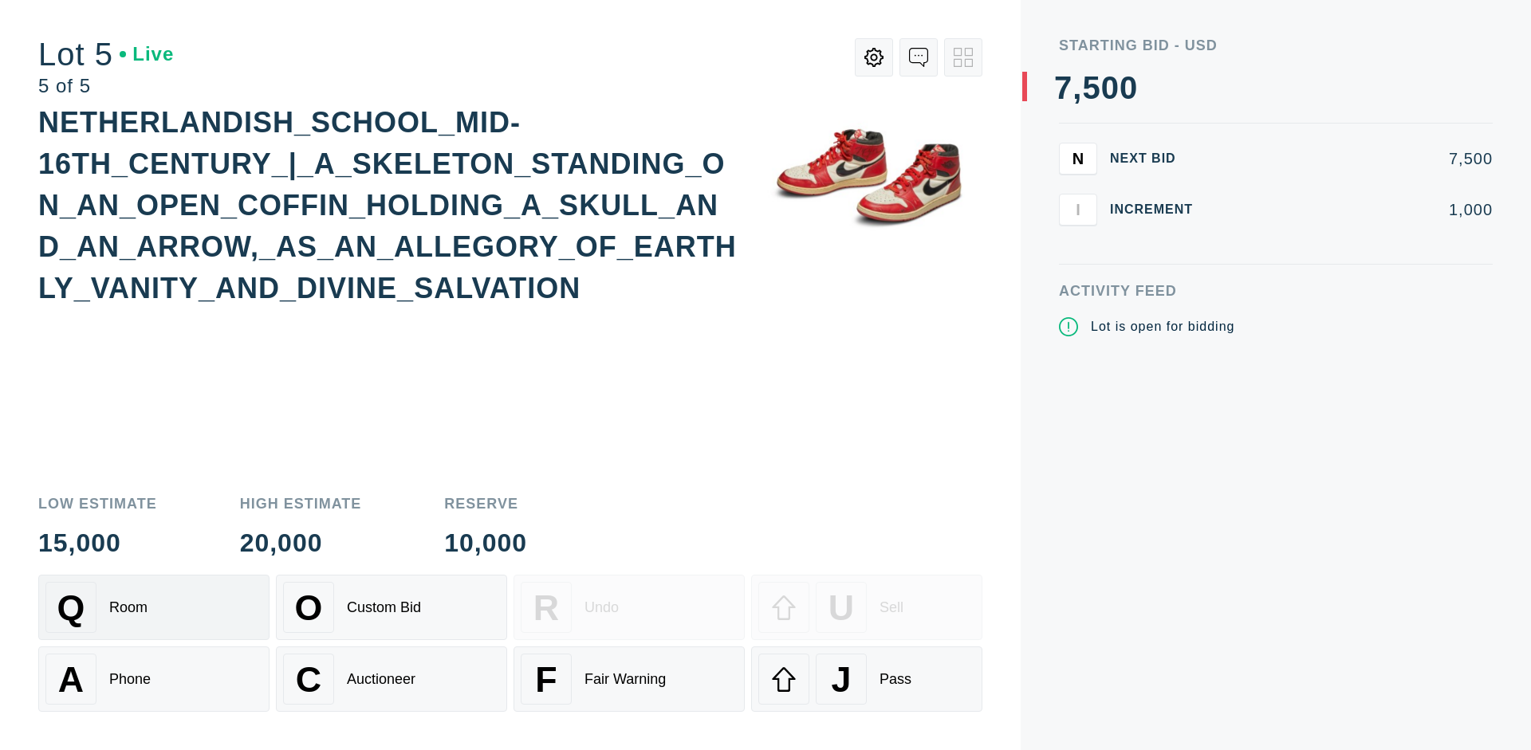
click at [154, 607] on div "Q Room" at bounding box center [153, 607] width 217 height 51
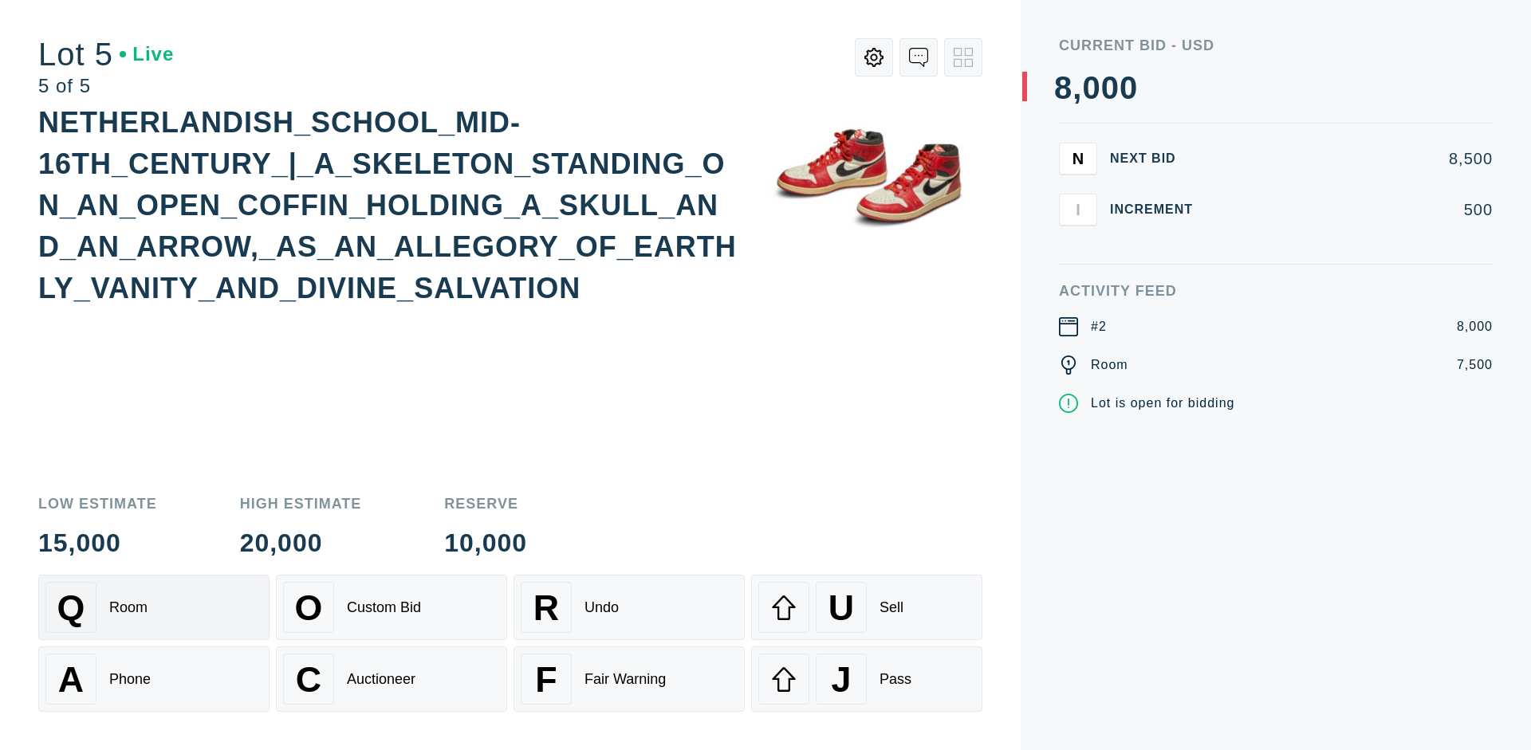
click at [154, 607] on div "Q Room" at bounding box center [153, 607] width 217 height 51
click at [866, 607] on div "U Sell" at bounding box center [866, 607] width 217 height 51
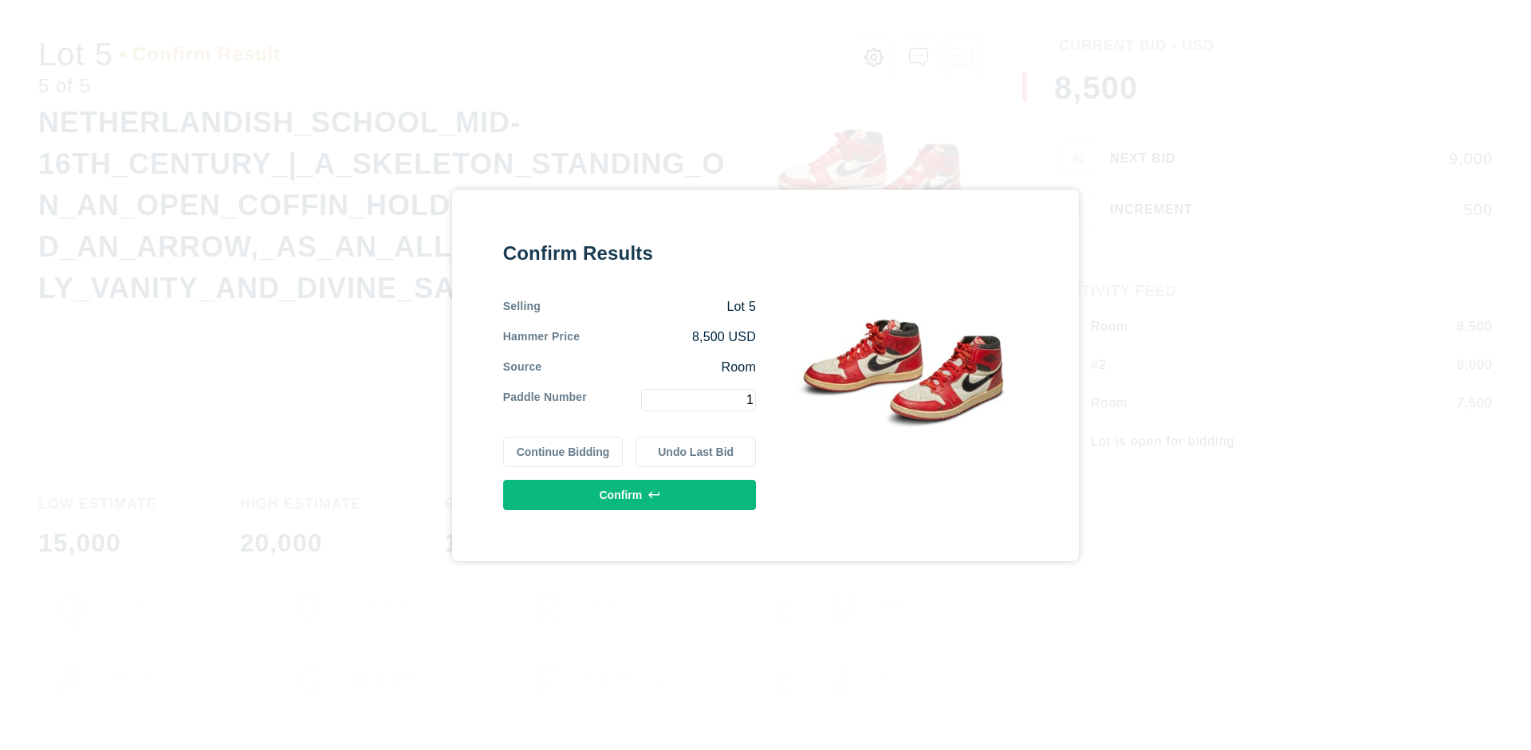
type input "1"
click at [630, 494] on button "Confirm" at bounding box center [629, 495] width 253 height 30
